Goal: Information Seeking & Learning: Learn about a topic

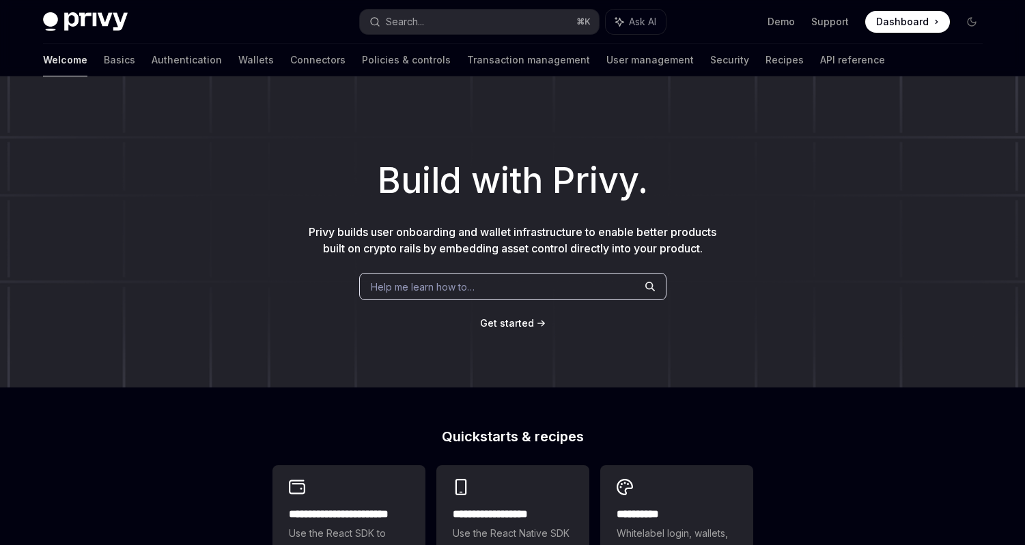
click at [221, 131] on div "Build with Privy. Privy builds user onboarding and wallet infrastructure to ena…" at bounding box center [512, 231] width 1025 height 311
type textarea "*"
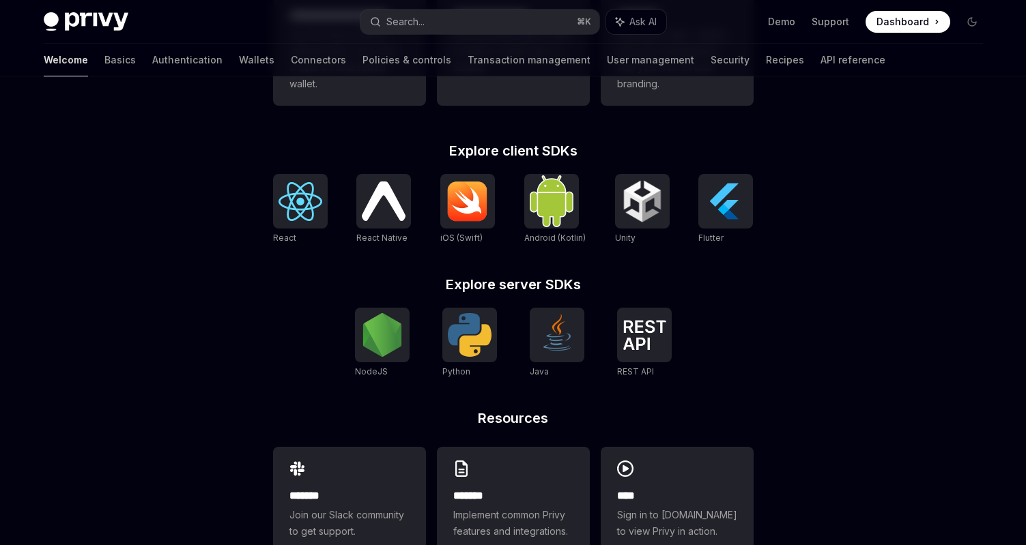
scroll to position [498, 0]
